Goal: Task Accomplishment & Management: Use online tool/utility

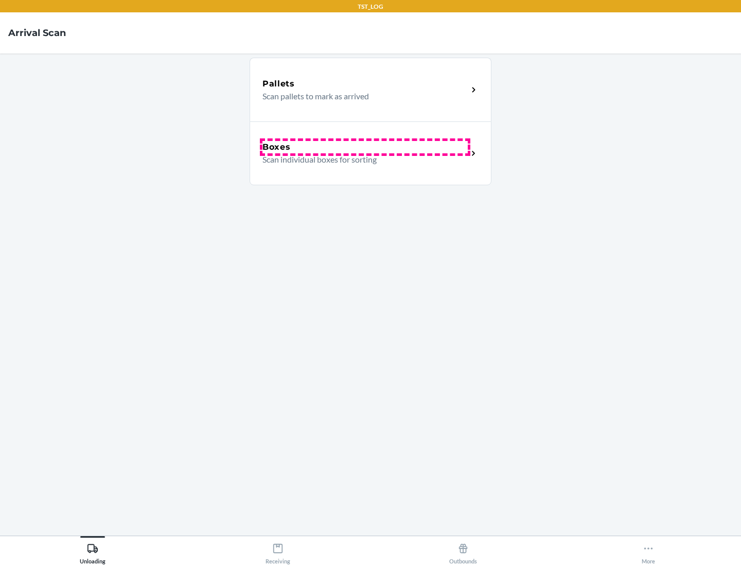
click at [365, 147] on div "Boxes" at bounding box center [364, 147] width 205 height 12
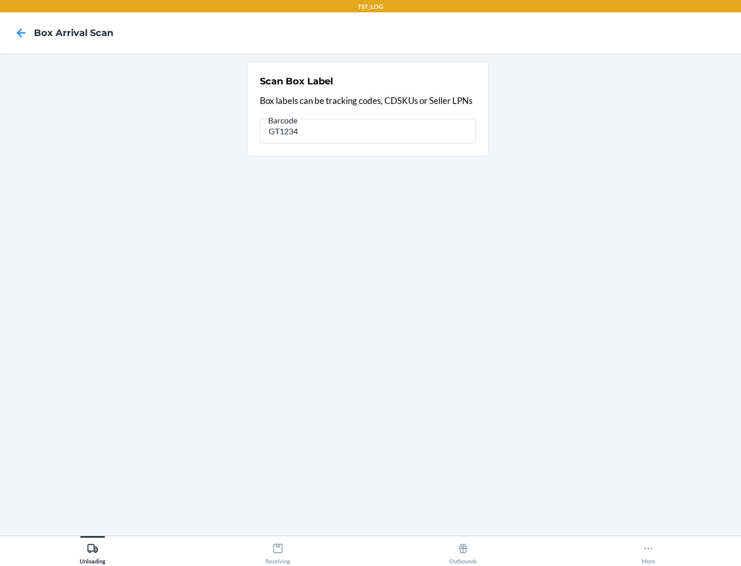
type input "GT1234"
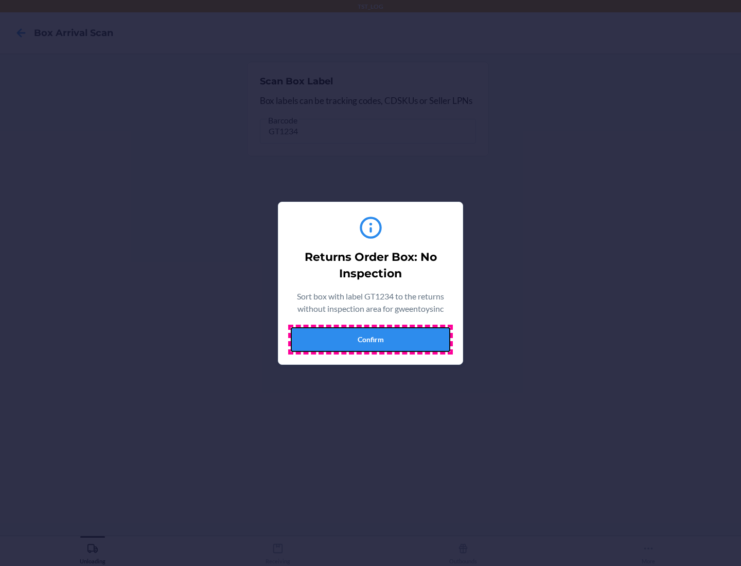
click at [370, 339] on button "Confirm" at bounding box center [370, 339] width 159 height 25
